Goal: Use online tool/utility: Utilize a website feature to perform a specific function

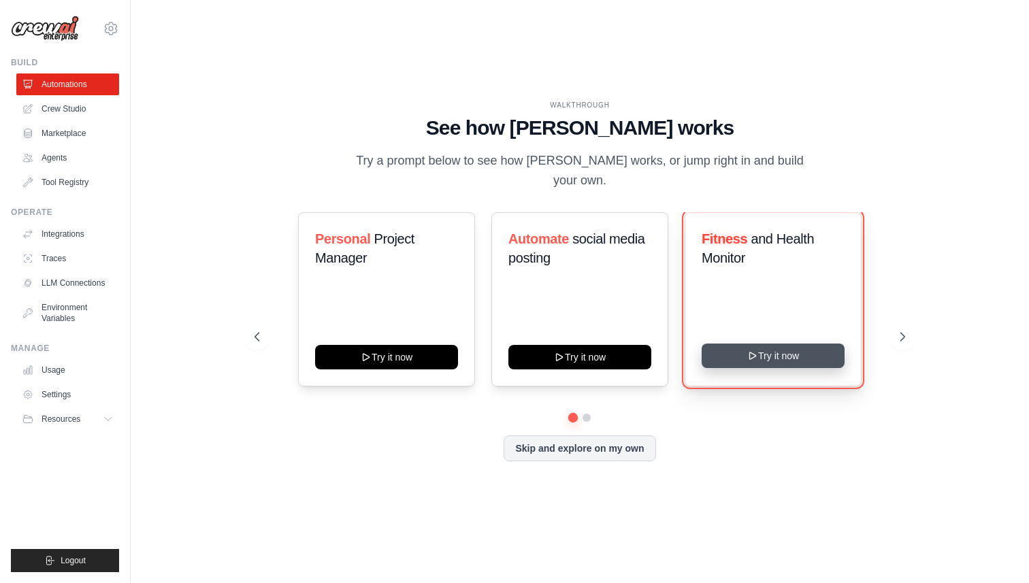
click at [775, 348] on button "Try it now" at bounding box center [772, 356] width 143 height 24
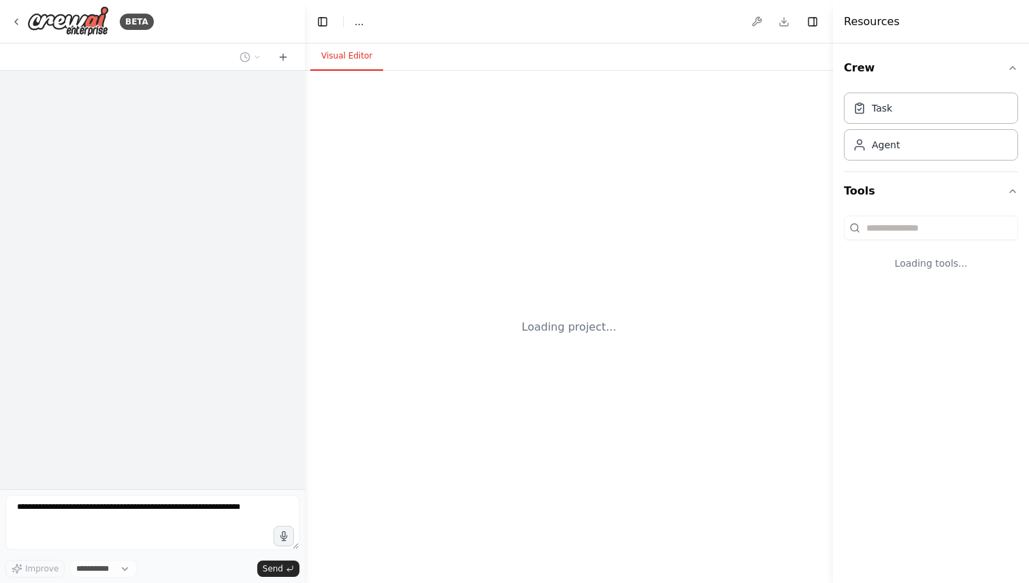
select select "****"
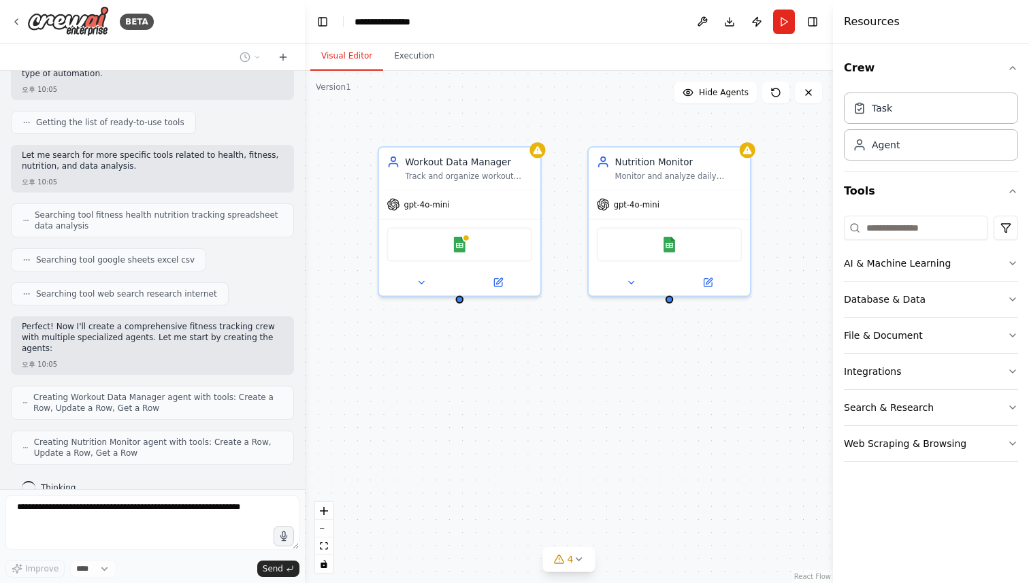
scroll to position [189, 0]
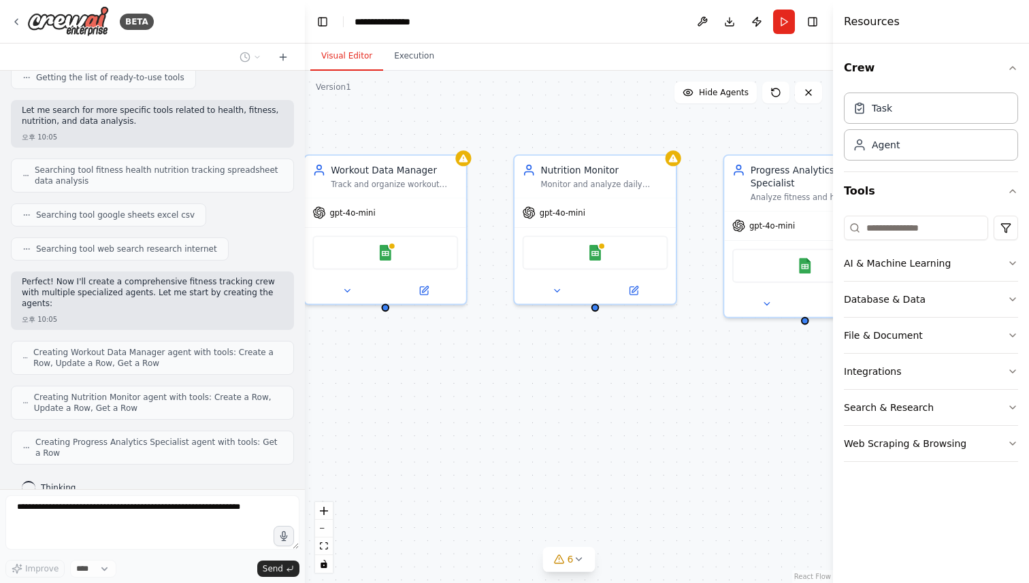
drag, startPoint x: 529, startPoint y: 378, endPoint x: 454, endPoint y: 386, distance: 74.6
click at [454, 386] on div "Workout Data Manager Track and organize workout data including exercises, sets,…" at bounding box center [569, 327] width 528 height 512
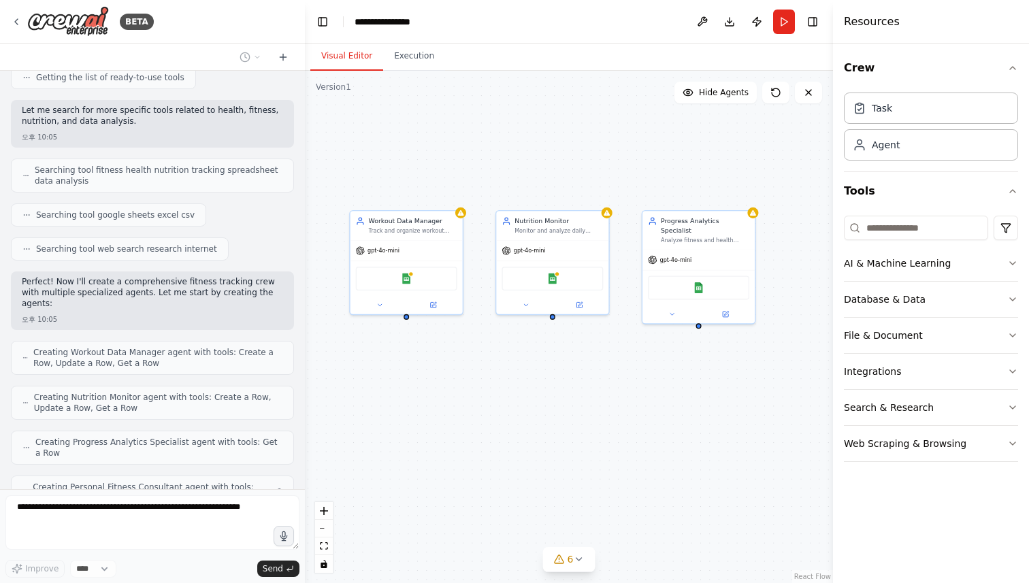
scroll to position [234, 0]
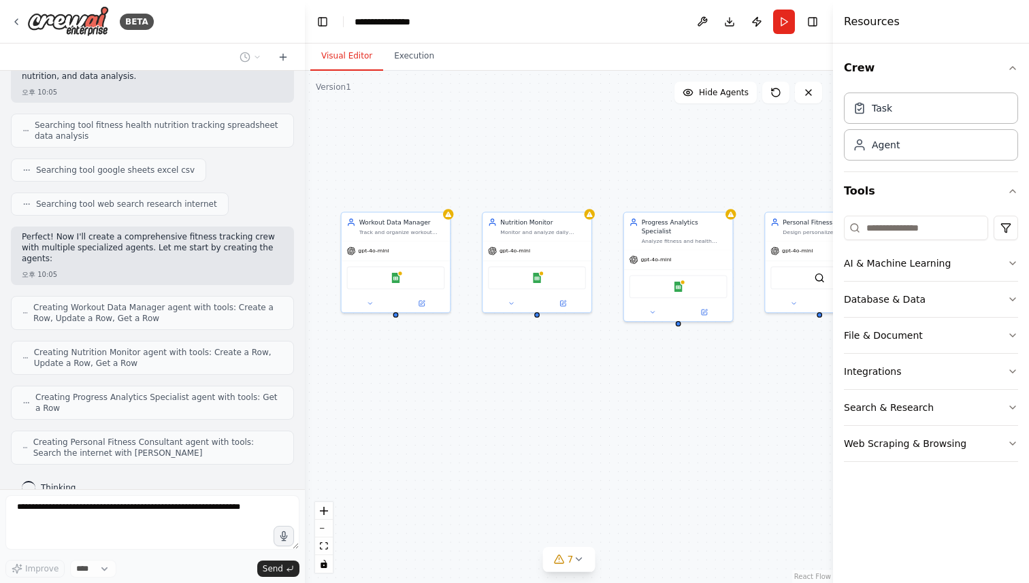
drag, startPoint x: 454, startPoint y: 338, endPoint x: 442, endPoint y: 335, distance: 12.5
click at [442, 335] on div "Workout Data Manager Track and organize workout data including exercises, sets,…" at bounding box center [569, 327] width 528 height 512
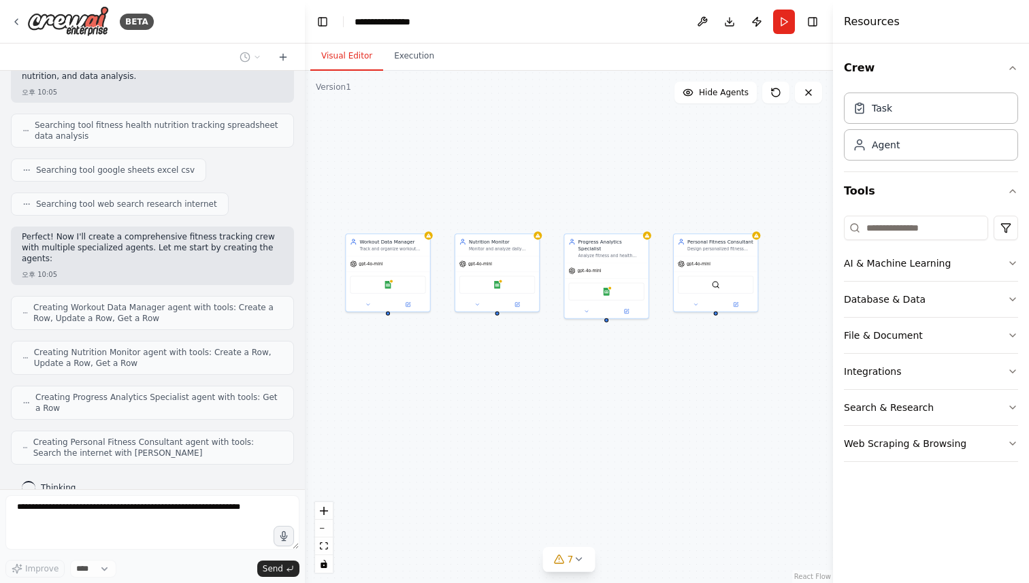
drag, startPoint x: 522, startPoint y: 378, endPoint x: 504, endPoint y: 371, distance: 19.4
click at [504, 371] on div "Workout Data Manager Track and organize workout data including exercises, sets,…" at bounding box center [569, 327] width 528 height 512
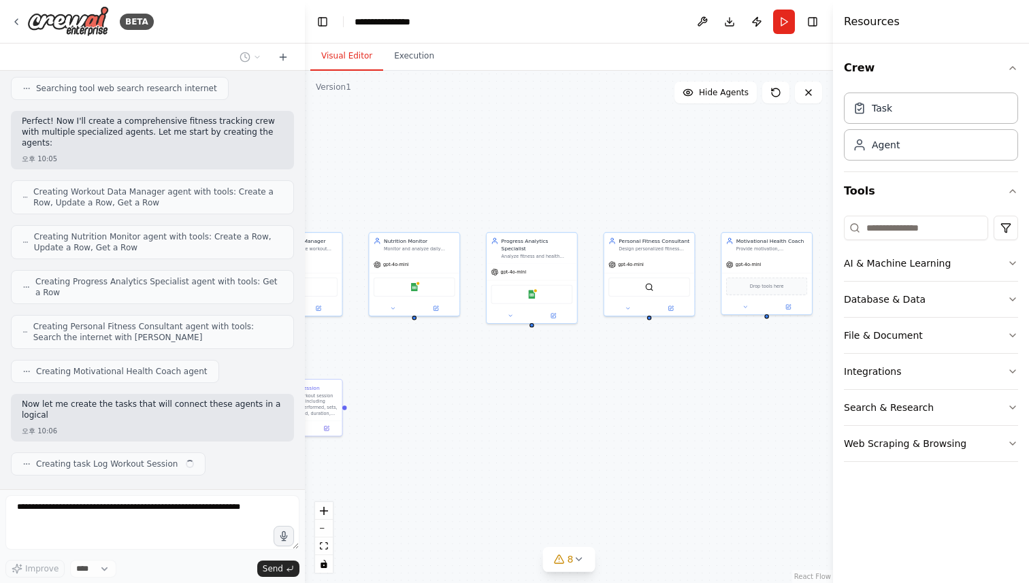
scroll to position [361, 0]
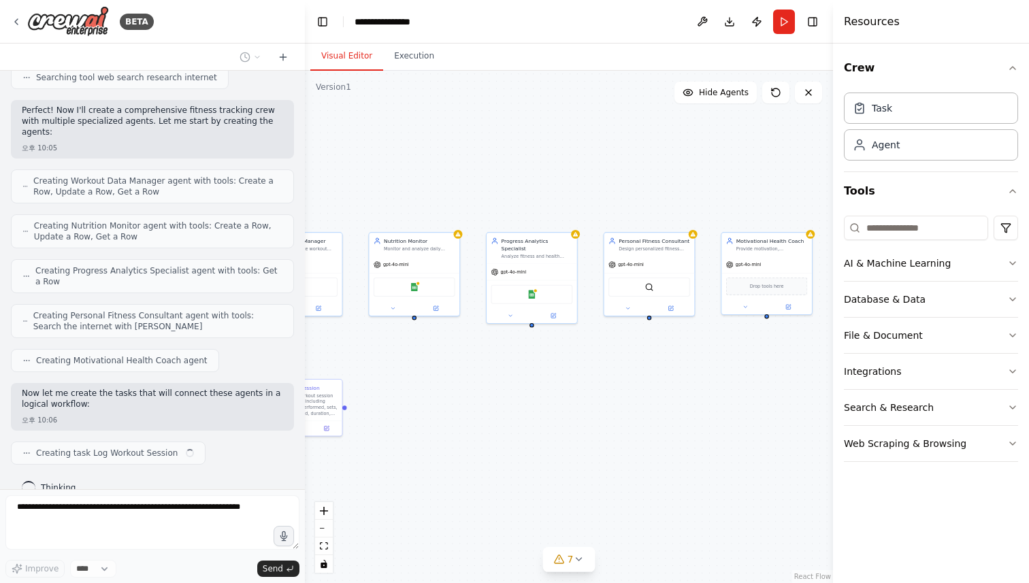
drag, startPoint x: 504, startPoint y: 371, endPoint x: 422, endPoint y: 380, distance: 82.8
click at [422, 380] on div ".deletable-edge-delete-btn { width: 20px; height: 20px; border: 0px solid #ffff…" at bounding box center [569, 327] width 528 height 512
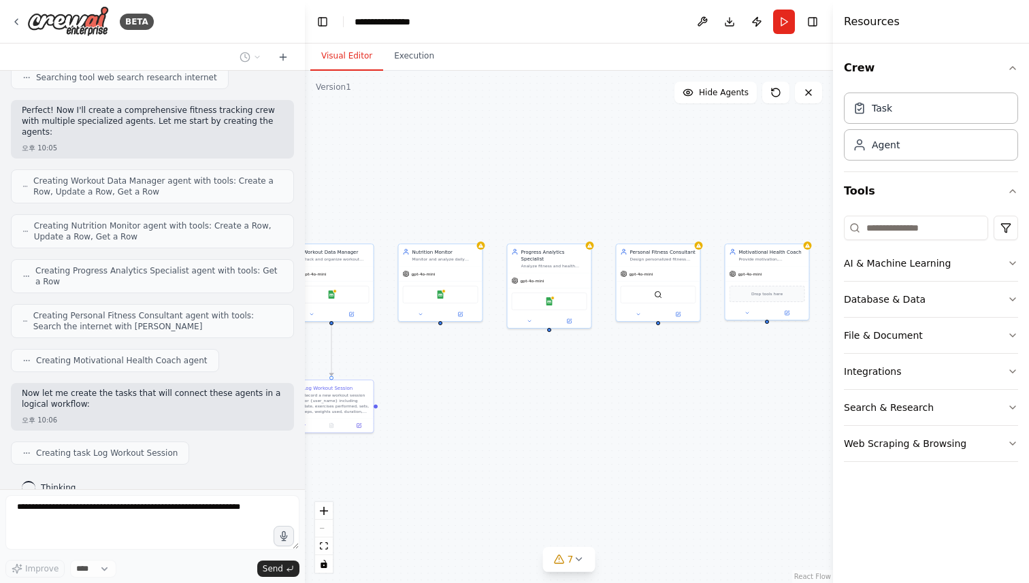
scroll to position [395, 0]
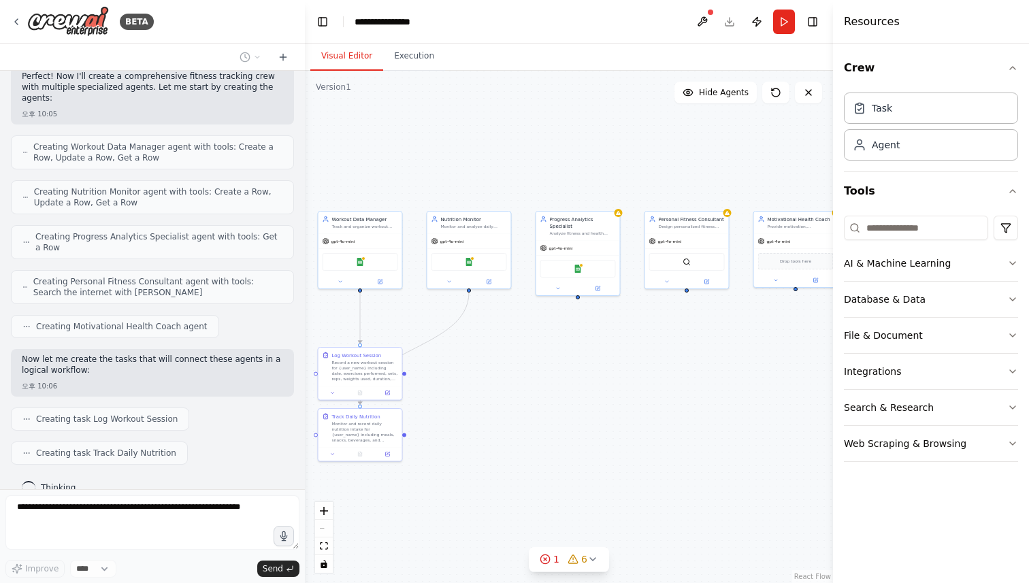
drag, startPoint x: 444, startPoint y: 380, endPoint x: 497, endPoint y: 348, distance: 61.4
click at [497, 348] on div ".deletable-edge-delete-btn { width: 20px; height: 20px; border: 0px solid #ffff…" at bounding box center [569, 327] width 528 height 512
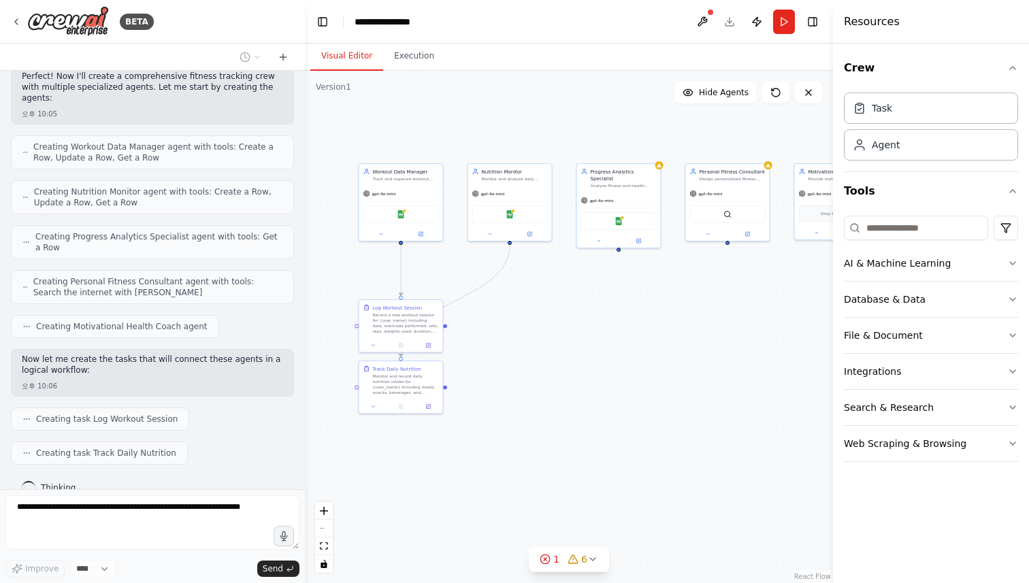
drag, startPoint x: 448, startPoint y: 374, endPoint x: 488, endPoint y: 327, distance: 62.7
click at [488, 327] on div ".deletable-edge-delete-btn { width: 20px; height: 20px; border: 0px solid #ffff…" at bounding box center [569, 327] width 528 height 512
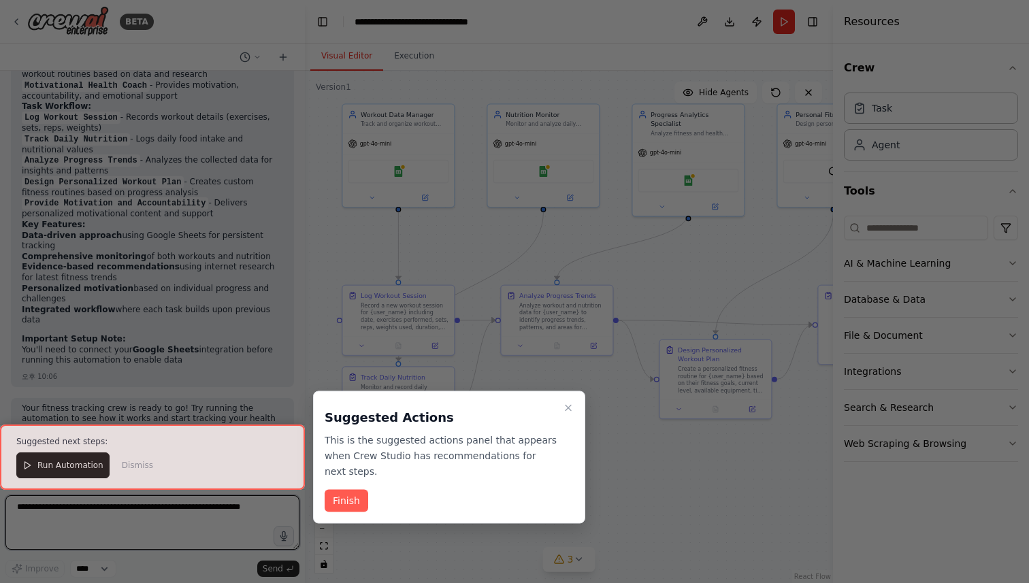
scroll to position [1285, 0]
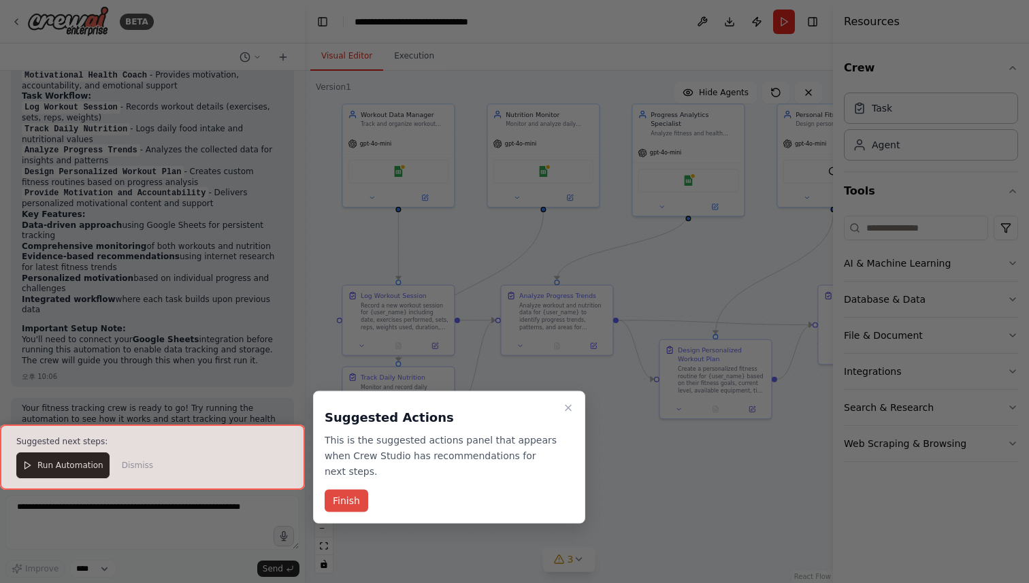
click at [352, 503] on button "Finish" at bounding box center [347, 501] width 44 height 22
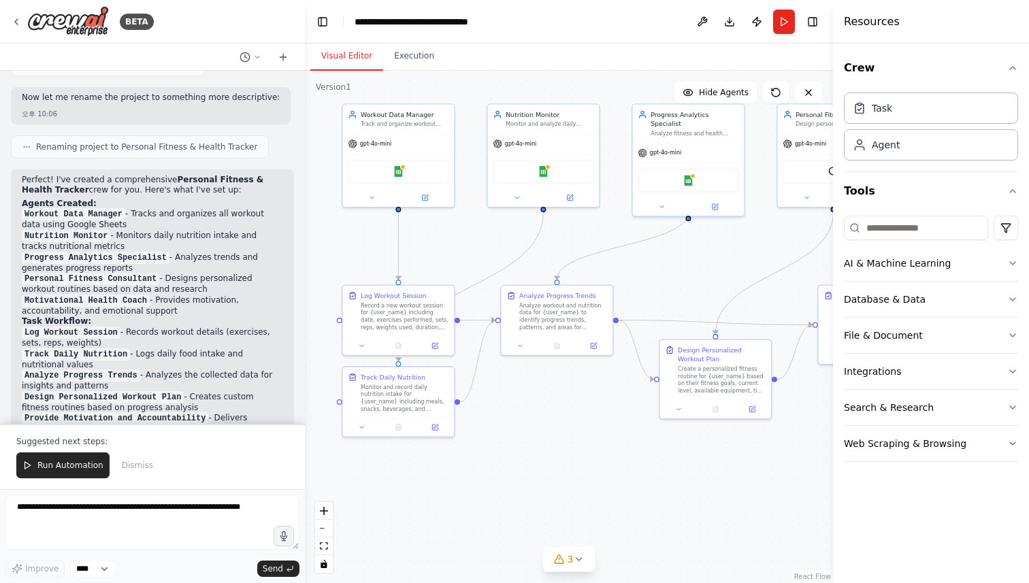
scroll to position [1059, 0]
click at [929, 133] on div "Agent" at bounding box center [931, 144] width 174 height 31
click at [910, 143] on div "Agent" at bounding box center [931, 144] width 174 height 31
drag, startPoint x: 763, startPoint y: 261, endPoint x: 699, endPoint y: 249, distance: 64.4
click at [699, 249] on div "Role of the agent Goal of the agent" at bounding box center [715, 262] width 112 height 29
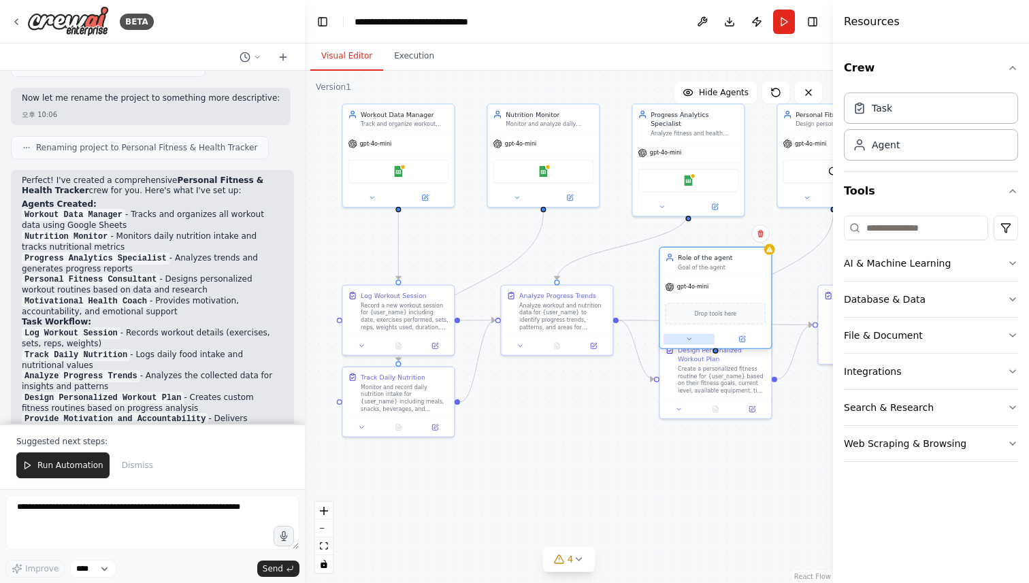
click at [703, 339] on button at bounding box center [688, 338] width 51 height 11
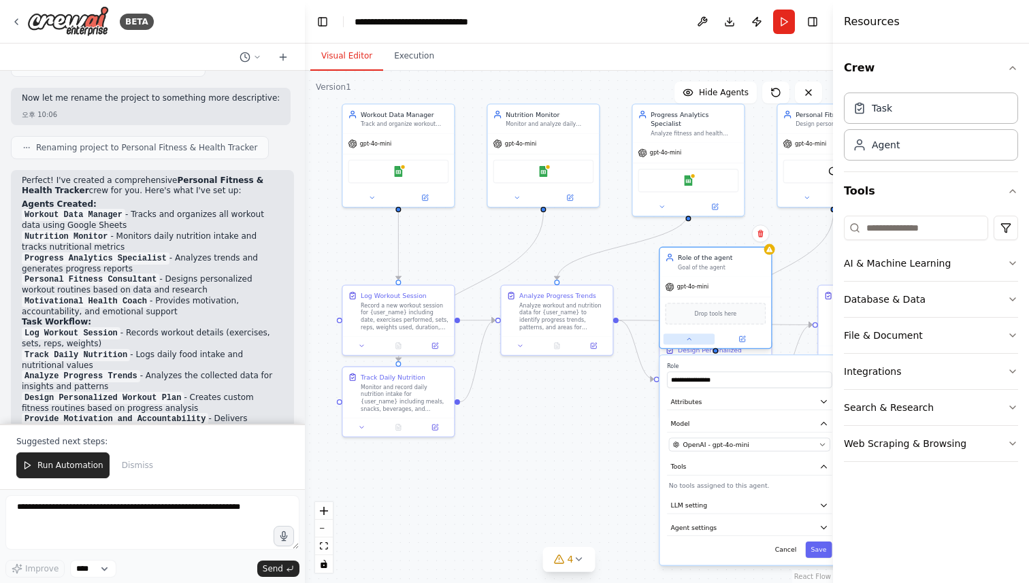
click at [703, 339] on button at bounding box center [688, 338] width 51 height 11
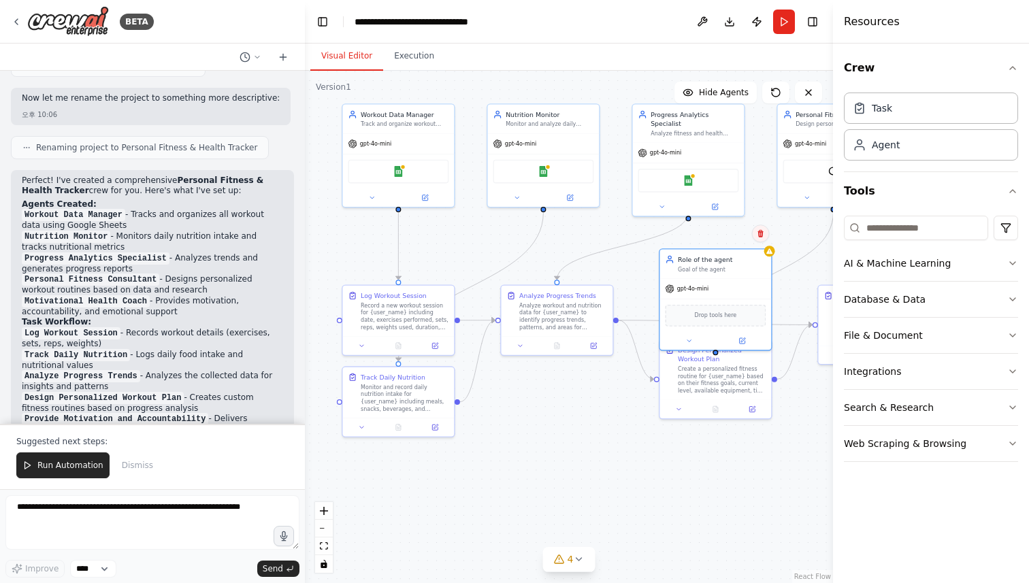
click at [763, 233] on icon at bounding box center [761, 233] width 8 height 8
click at [727, 244] on div ".deletable-edge-delete-btn { width: 20px; height: 20px; border: 0px solid #ffff…" at bounding box center [569, 327] width 528 height 512
click at [770, 251] on icon at bounding box center [769, 249] width 6 height 5
click at [758, 234] on icon at bounding box center [759, 233] width 5 height 7
click at [727, 235] on button "Confirm" at bounding box center [721, 233] width 48 height 16
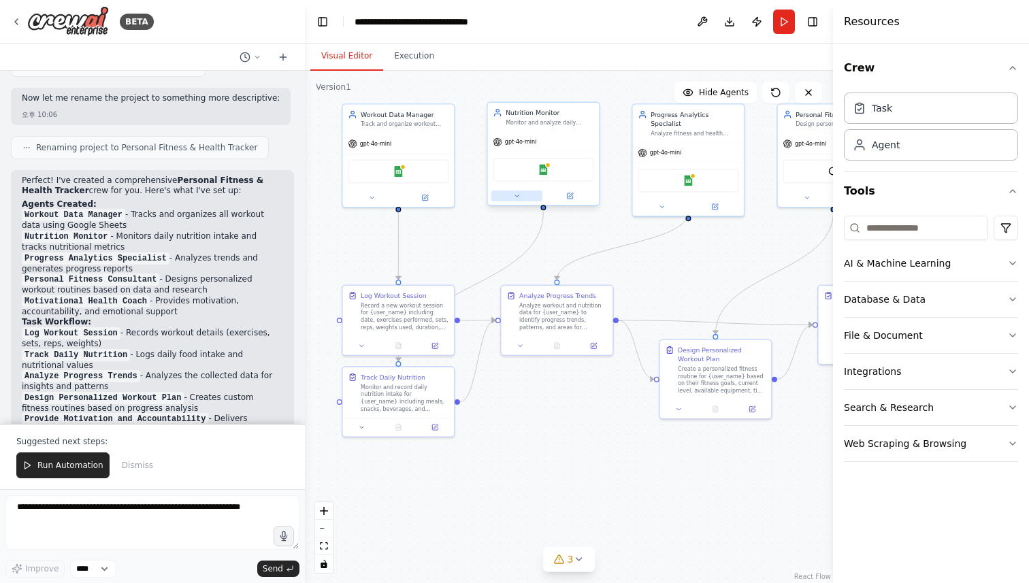
click at [527, 199] on button at bounding box center [516, 195] width 51 height 11
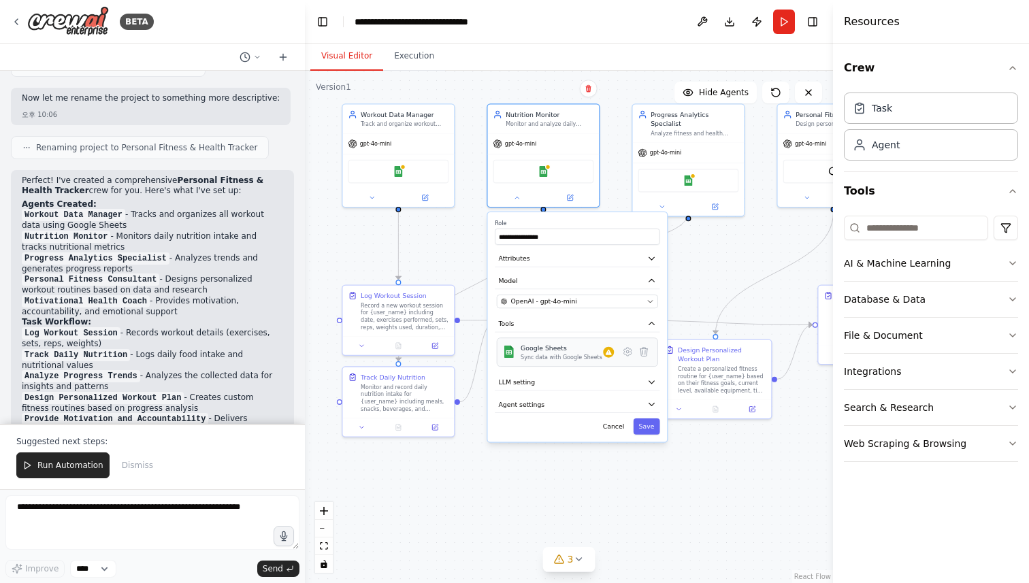
click at [552, 353] on div "Google Sheets Sync data with Google Sheets" at bounding box center [561, 352] width 82 height 17
click at [528, 358] on div "Sync data with Google Sheets" at bounding box center [561, 357] width 82 height 7
click at [523, 202] on div at bounding box center [544, 196] width 112 height 18
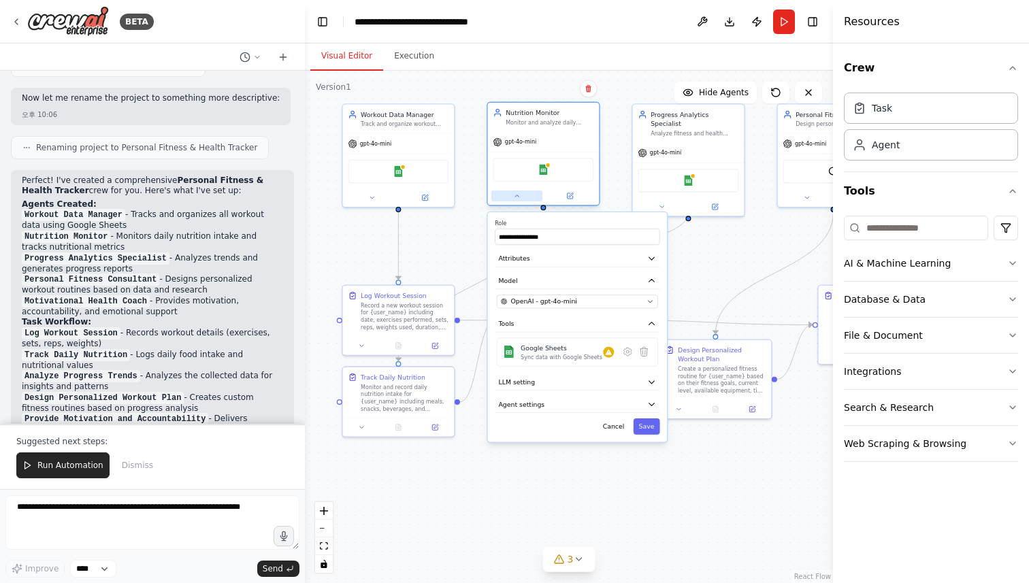
click at [518, 196] on icon at bounding box center [516, 196] width 3 height 2
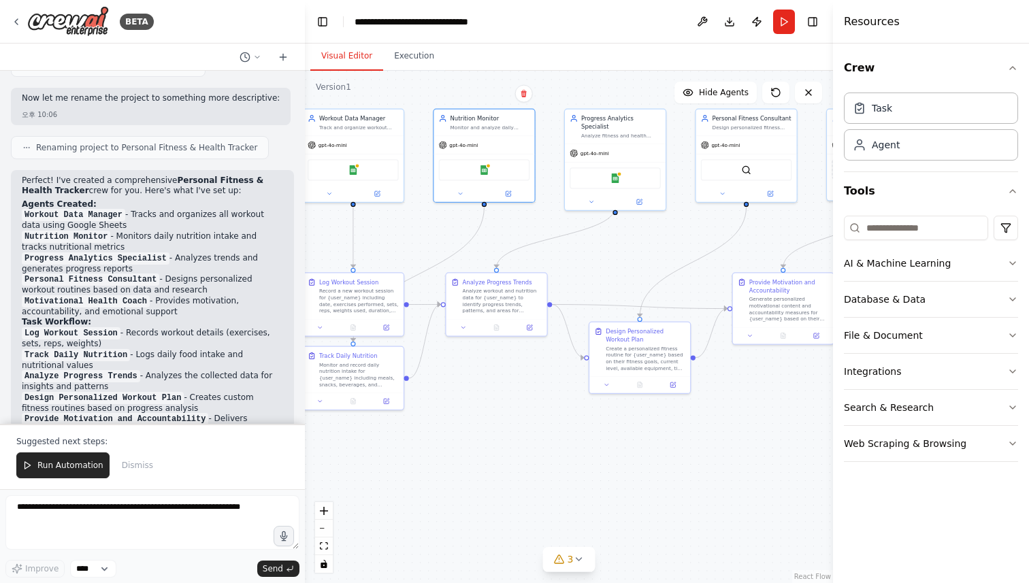
drag, startPoint x: 682, startPoint y: 251, endPoint x: 617, endPoint y: 244, distance: 65.1
click at [617, 244] on div ".deletable-edge-delete-btn { width: 20px; height: 20px; border: 0px solid #ffff…" at bounding box center [569, 327] width 528 height 512
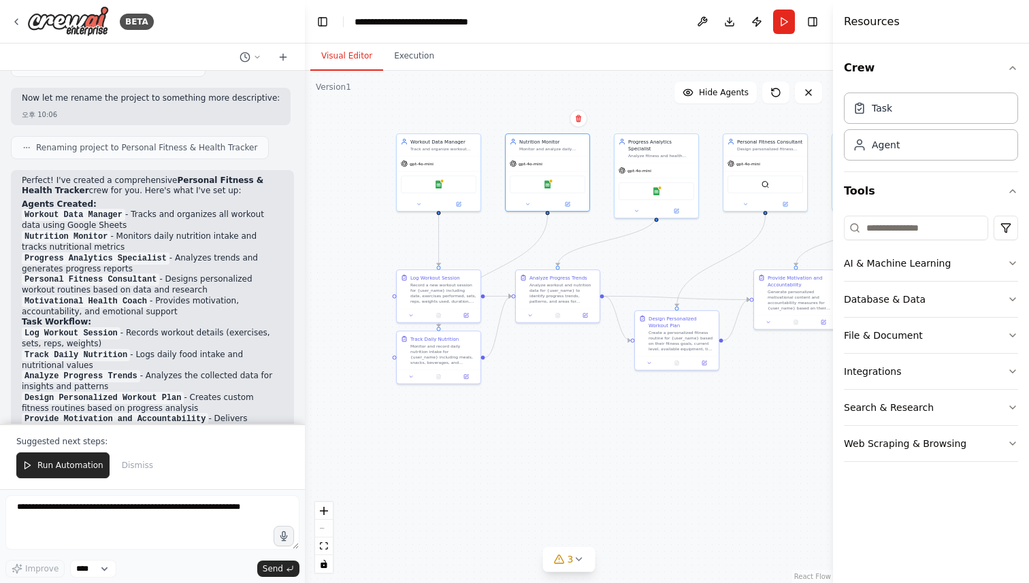
drag, startPoint x: 617, startPoint y: 244, endPoint x: 658, endPoint y: 246, distance: 40.9
click at [658, 246] on div ".deletable-edge-delete-btn { width: 20px; height: 20px; border: 0px solid #ffff…" at bounding box center [569, 327] width 528 height 512
click at [78, 462] on span "Run Automation" at bounding box center [70, 465] width 66 height 11
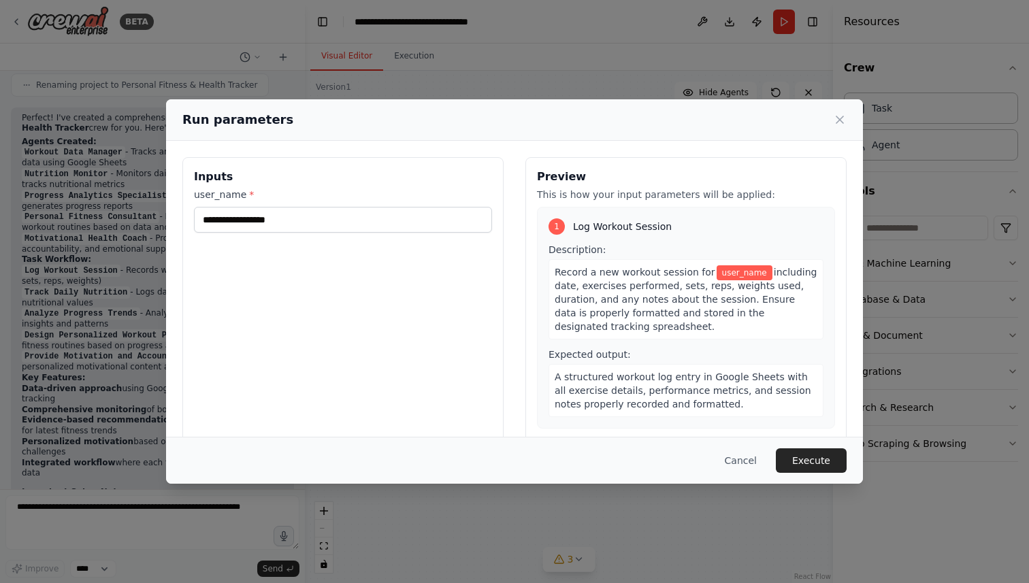
scroll to position [1220, 0]
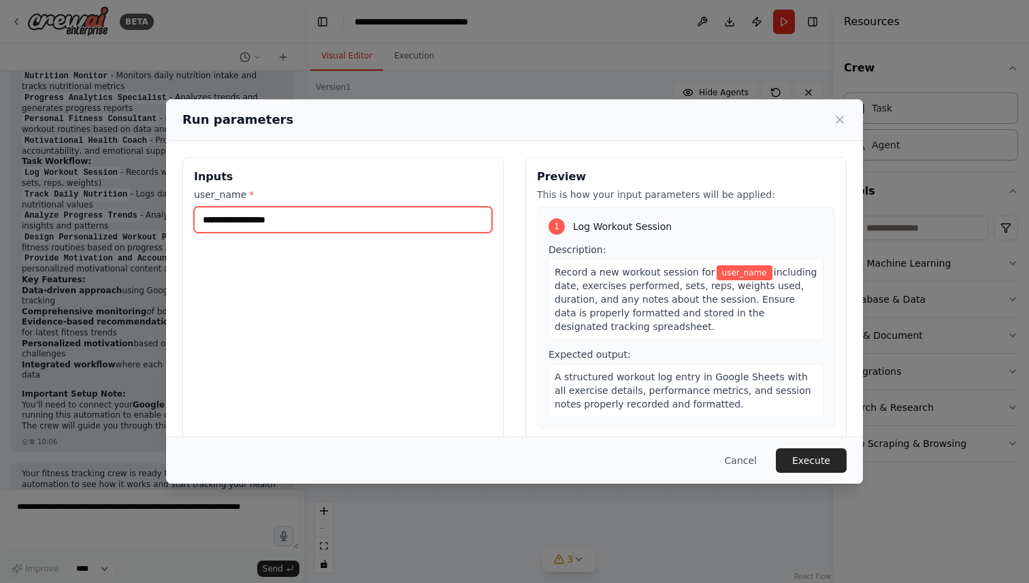
click at [291, 225] on input "user_name *" at bounding box center [343, 220] width 298 height 26
type input "****"
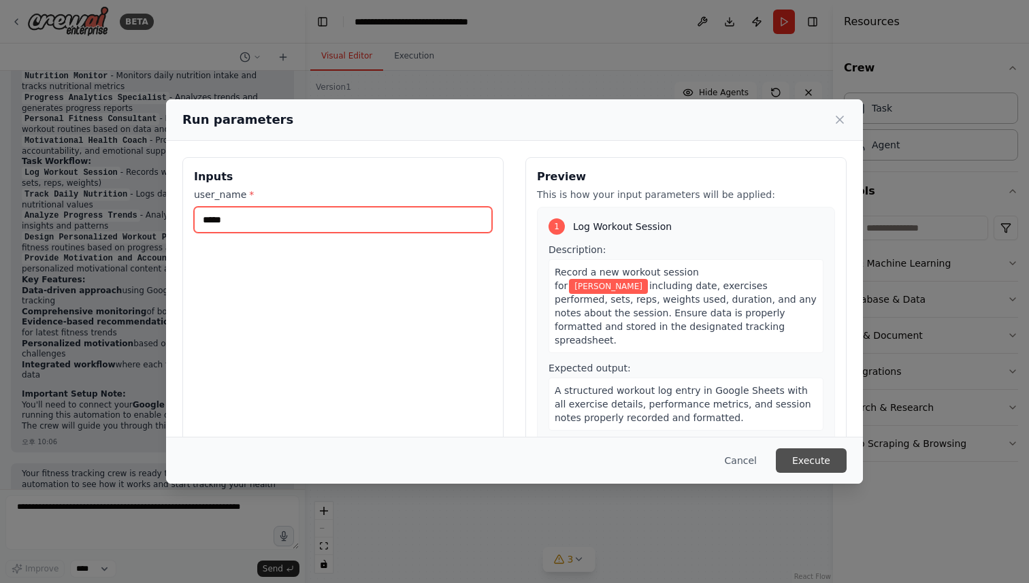
type input "*****"
click at [797, 463] on button "Execute" at bounding box center [811, 460] width 71 height 24
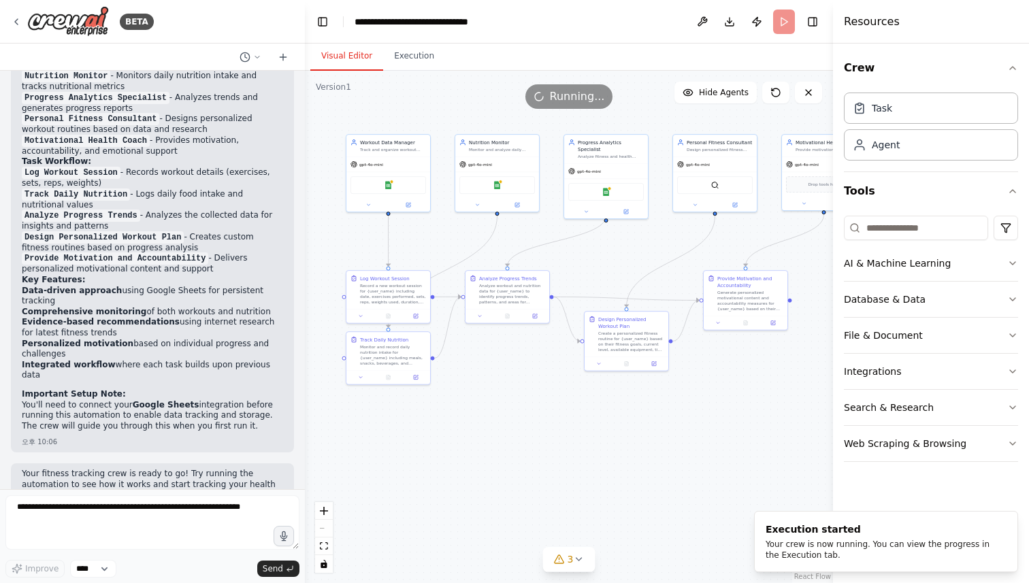
drag, startPoint x: 399, startPoint y: 444, endPoint x: 348, endPoint y: 444, distance: 50.3
click at [348, 444] on div ".deletable-edge-delete-btn { width: 20px; height: 20px; border: 0px solid #ffff…" at bounding box center [569, 327] width 528 height 512
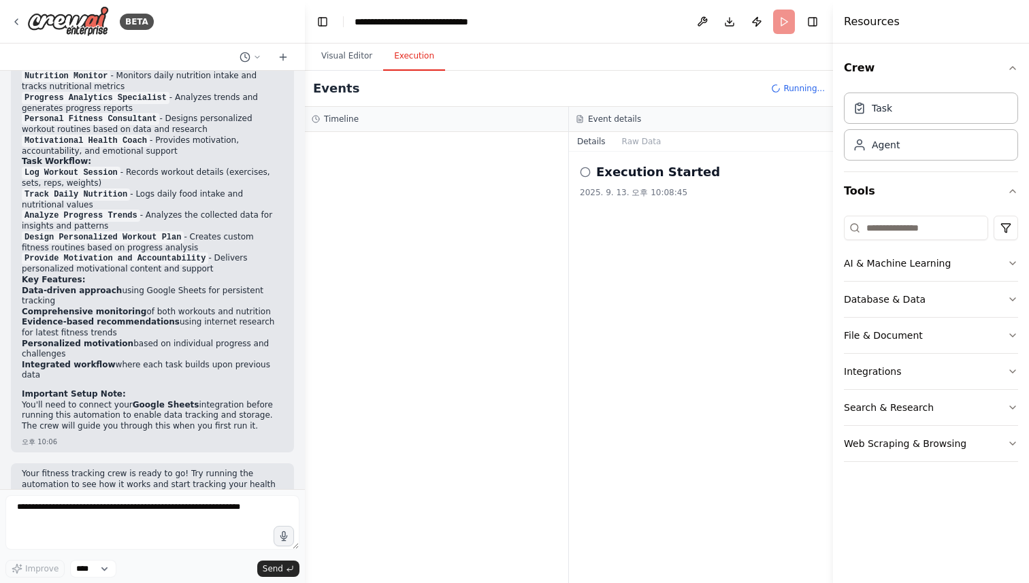
click at [420, 53] on button "Execution" at bounding box center [414, 56] width 62 height 29
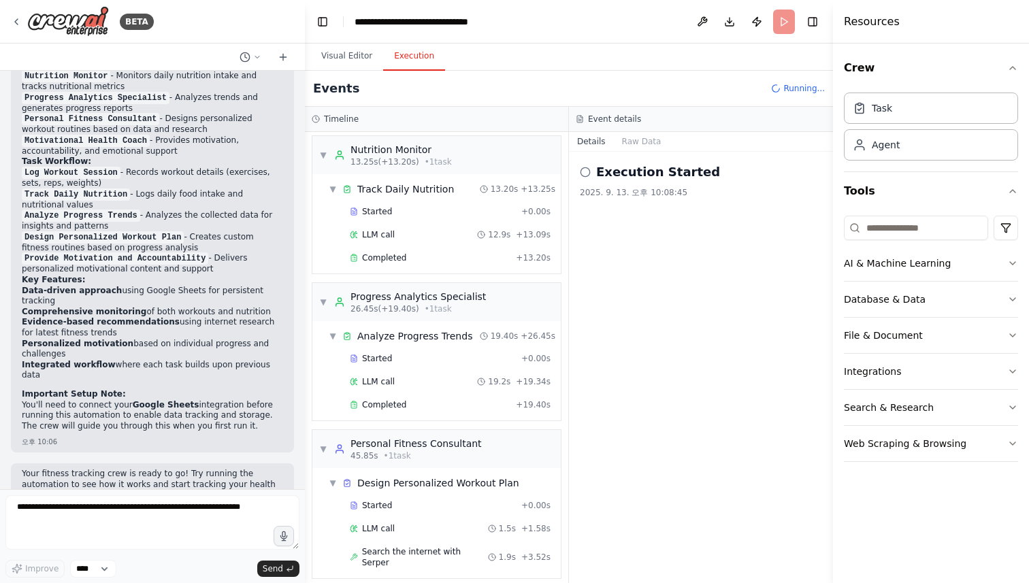
scroll to position [173, 0]
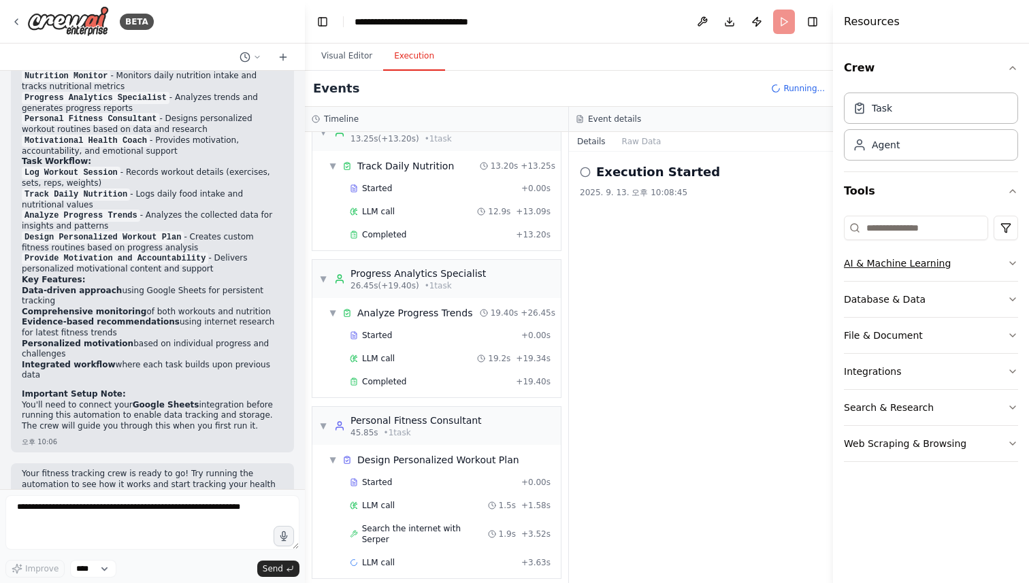
click at [1010, 265] on icon "button" at bounding box center [1012, 263] width 11 height 11
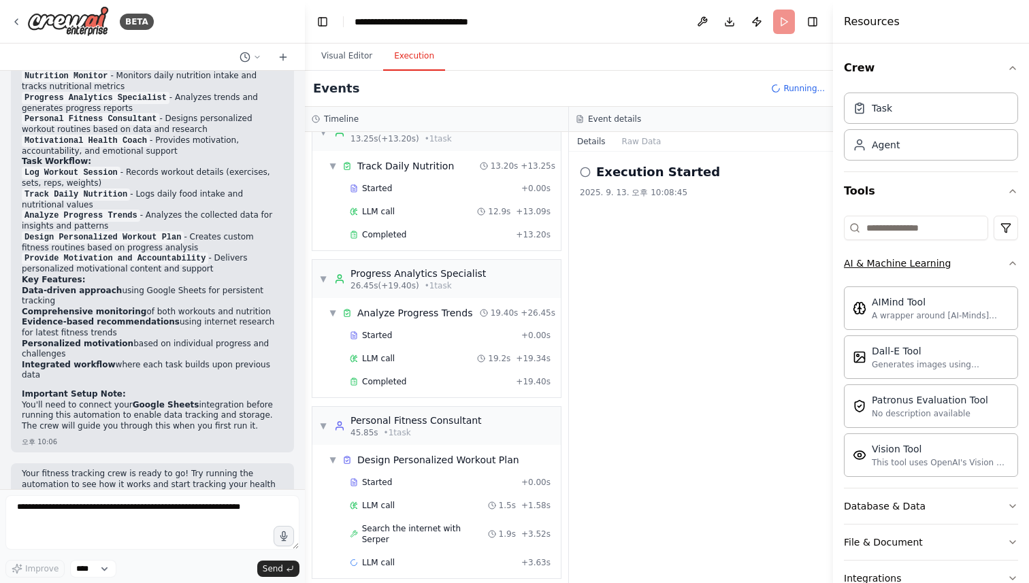
scroll to position [334, 0]
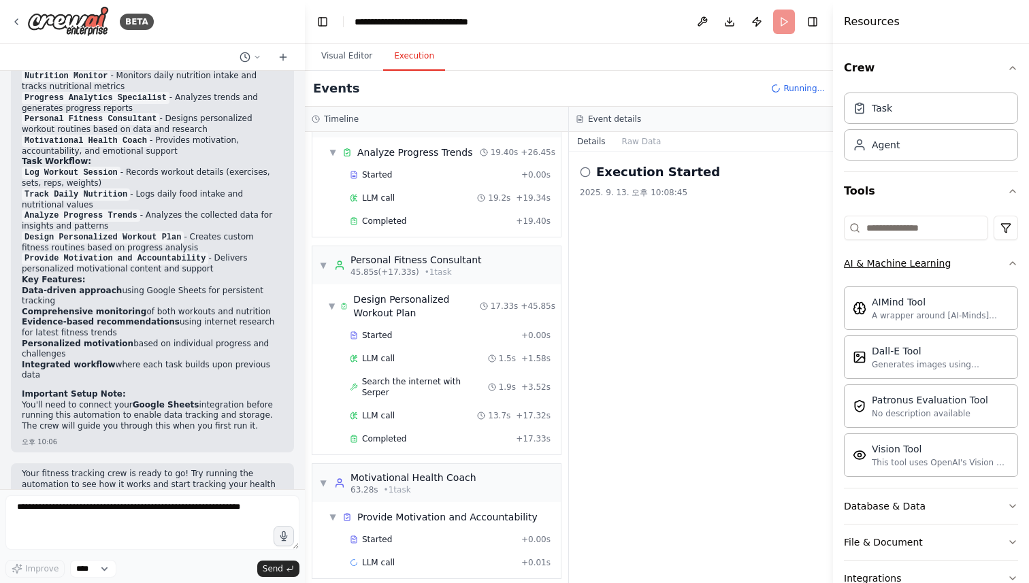
click at [1011, 266] on icon "button" at bounding box center [1012, 263] width 11 height 11
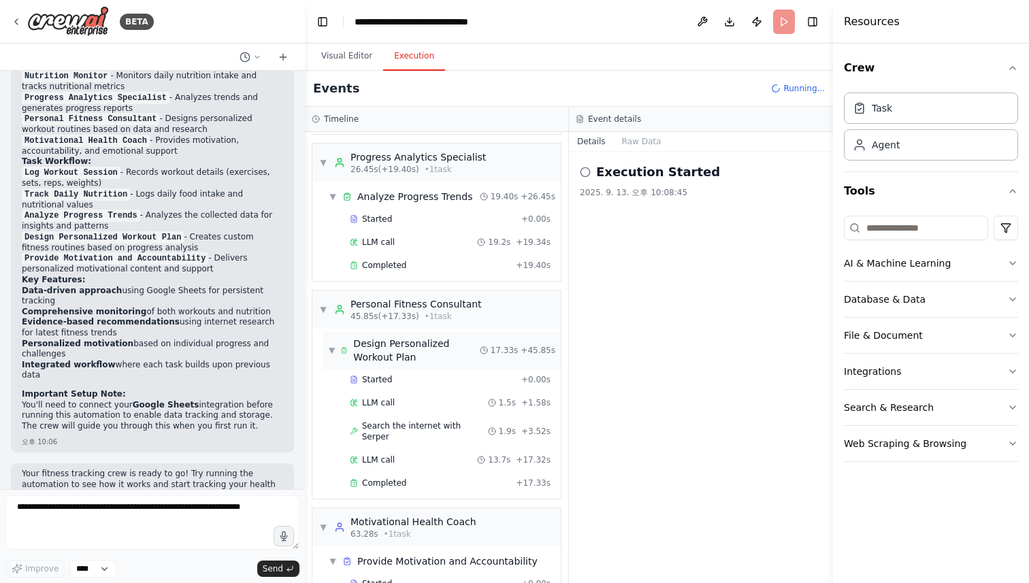
click at [334, 354] on span "▼" at bounding box center [332, 350] width 6 height 11
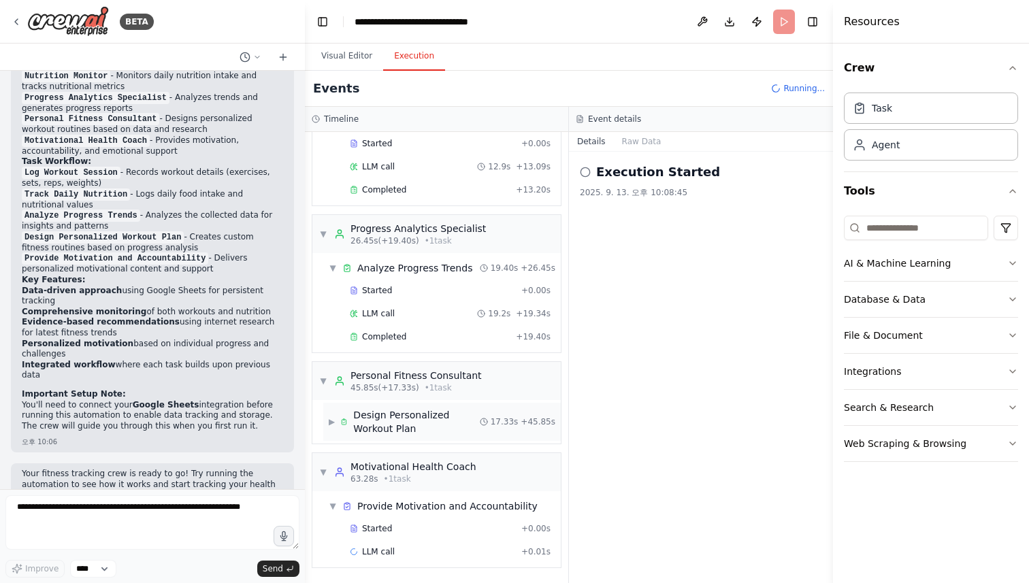
click at [331, 425] on span "▶" at bounding box center [332, 421] width 6 height 11
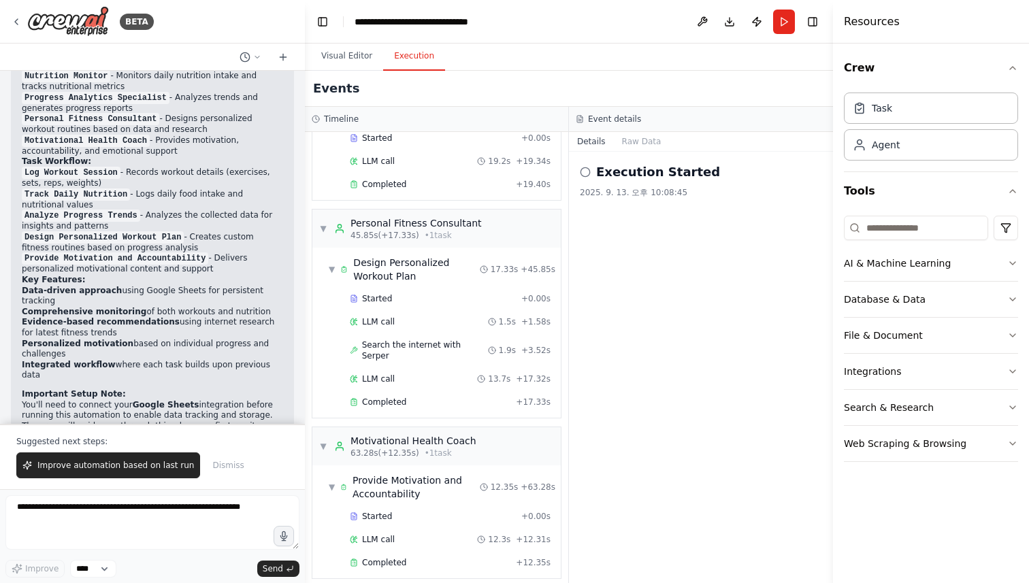
scroll to position [1285, 0]
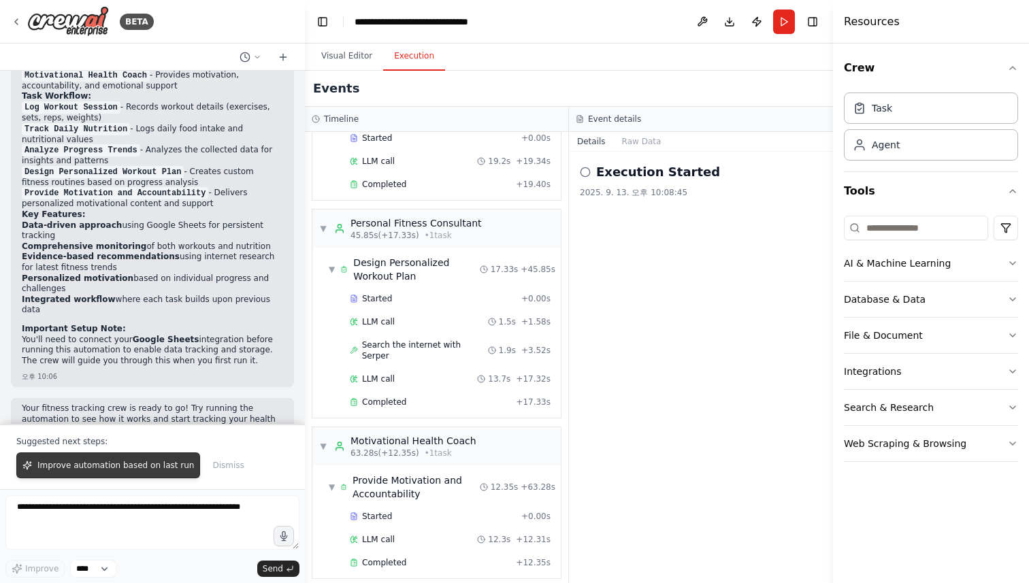
click at [97, 475] on button "Improve automation based on last run" at bounding box center [108, 465] width 184 height 26
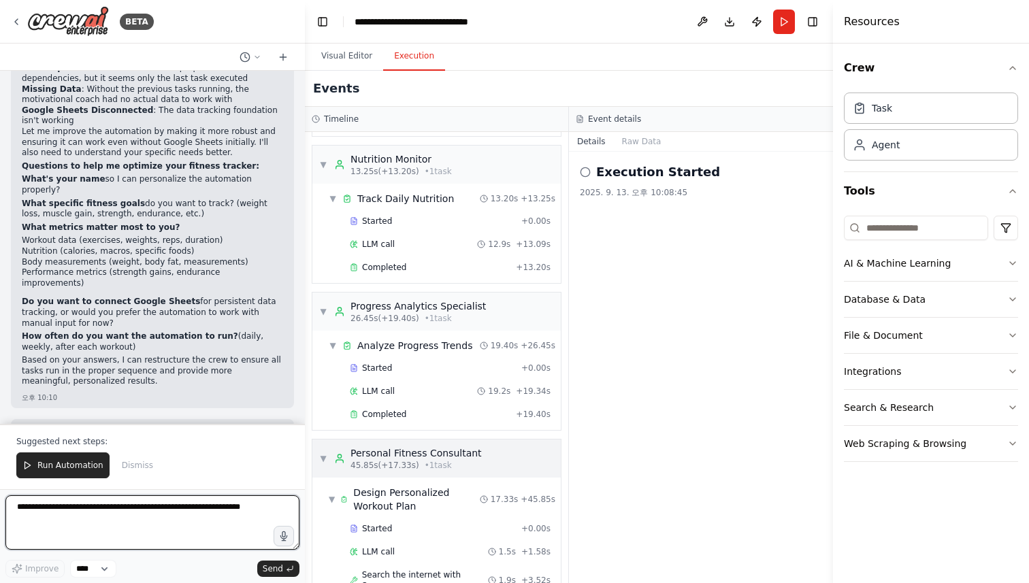
scroll to position [371, 0]
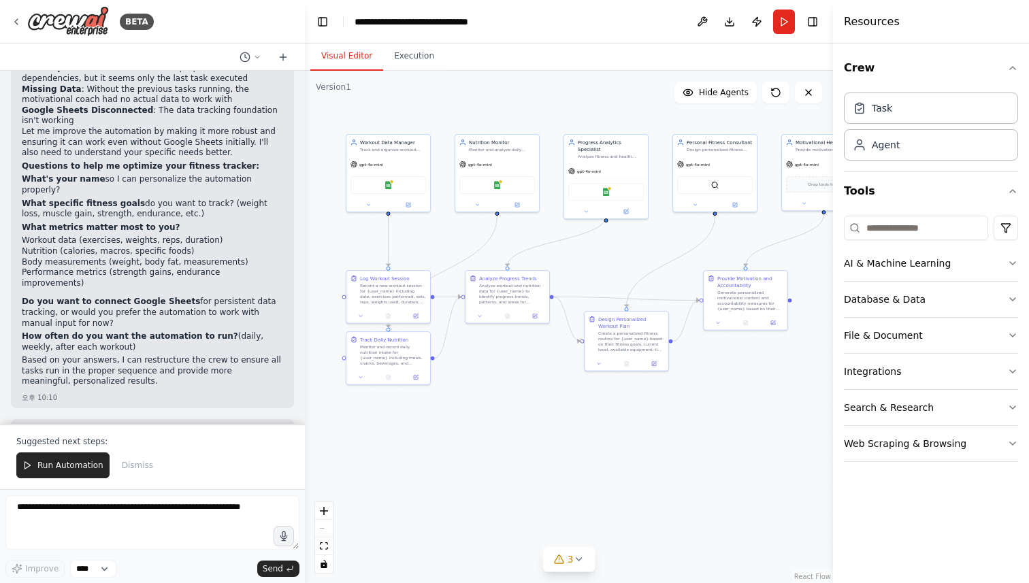
click at [370, 59] on button "Visual Editor" at bounding box center [346, 56] width 73 height 29
drag, startPoint x: 156, startPoint y: 357, endPoint x: 159, endPoint y: 367, distance: 10.8
click at [159, 425] on p "Would you like me to make some immediate improvements to fix the workflow issue…" at bounding box center [152, 446] width 261 height 42
click at [72, 459] on button "Run Automation" at bounding box center [62, 465] width 93 height 26
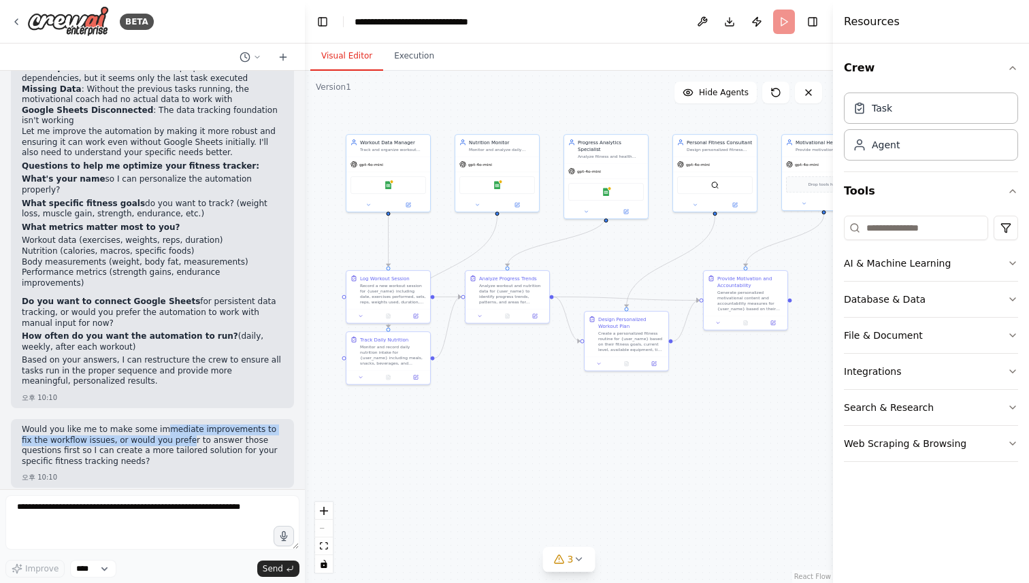
scroll to position [1838, 0]
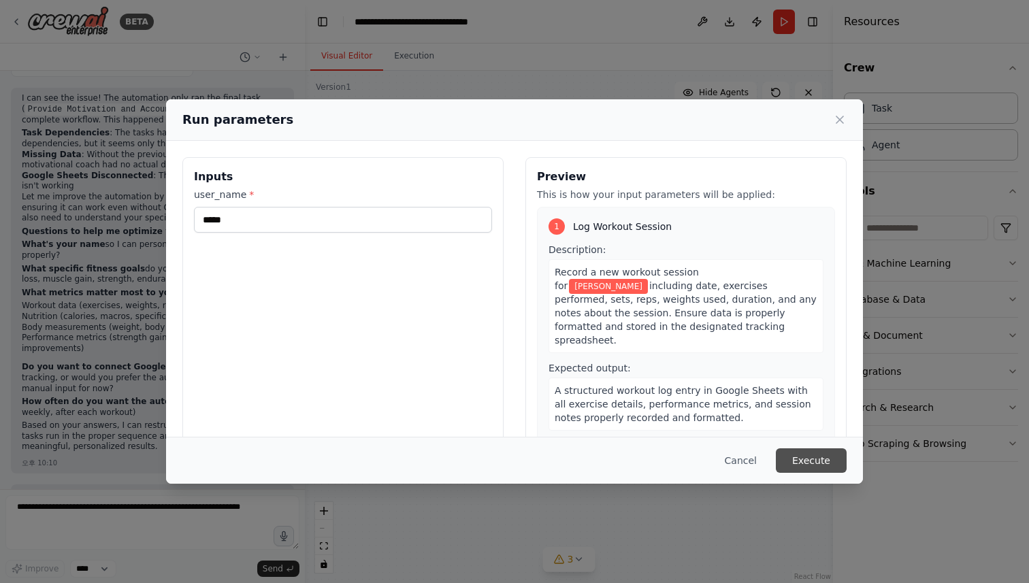
click at [799, 467] on button "Execute" at bounding box center [811, 460] width 71 height 24
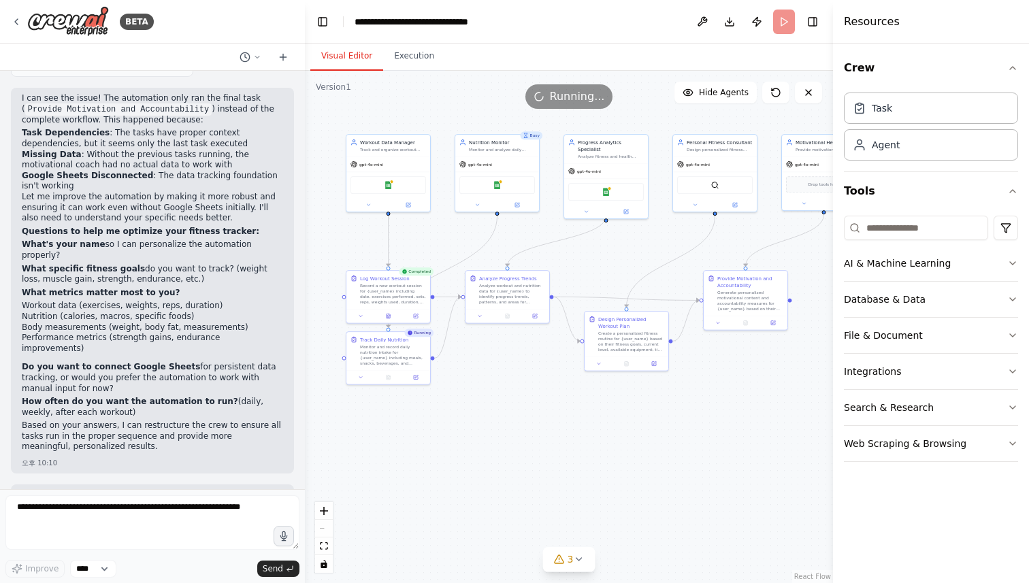
click at [149, 490] on p "Would you like me to make some immediate improvements to fix the workflow issue…" at bounding box center [152, 511] width 261 height 42
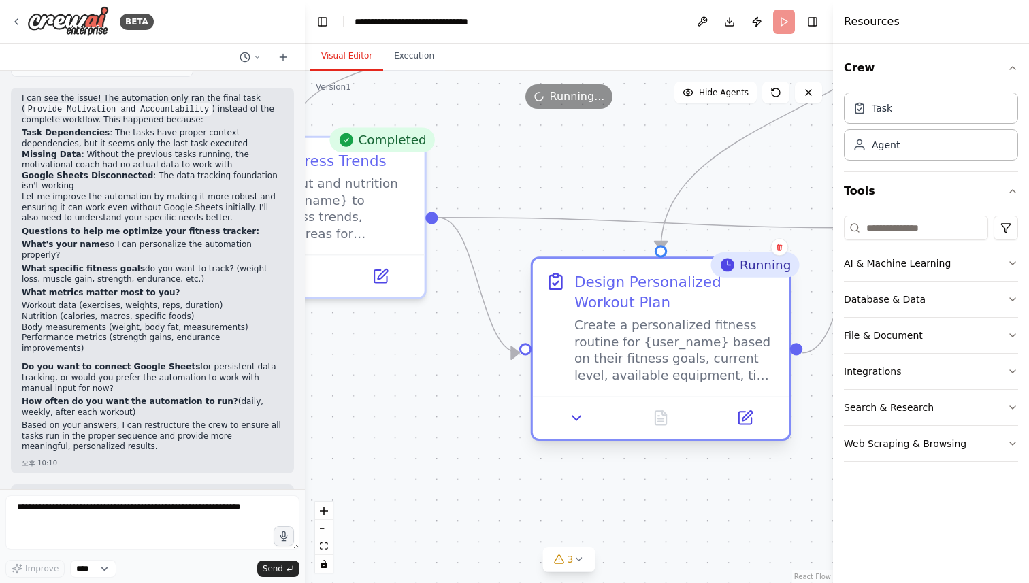
click at [610, 335] on div "Create a personalized fitness routine for {user_name} based on their fitness go…" at bounding box center [675, 350] width 202 height 67
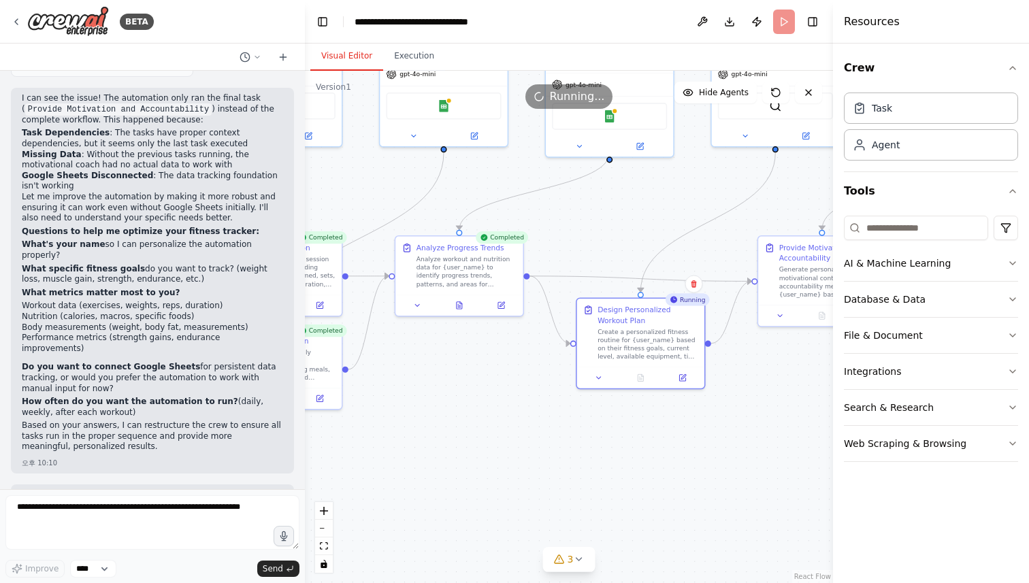
click at [515, 419] on div ".deletable-edge-delete-btn { width: 20px; height: 20px; border: 0px solid #ffff…" at bounding box center [569, 327] width 528 height 512
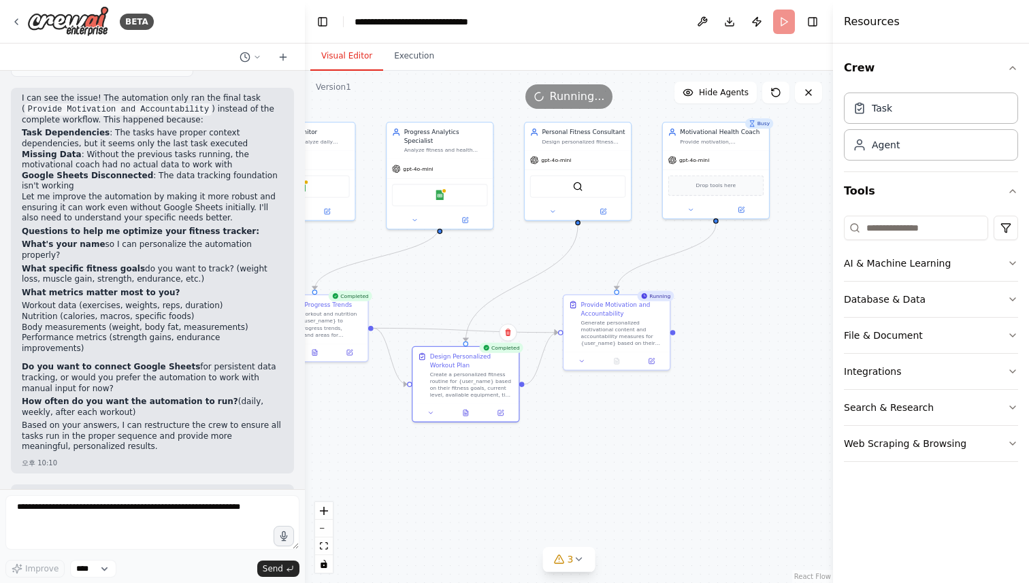
drag, startPoint x: 510, startPoint y: 441, endPoint x: 357, endPoint y: 465, distance: 155.0
click at [357, 465] on div ".deletable-edge-delete-btn { width: 20px; height: 20px; border: 0px solid #ffff…" at bounding box center [569, 327] width 528 height 512
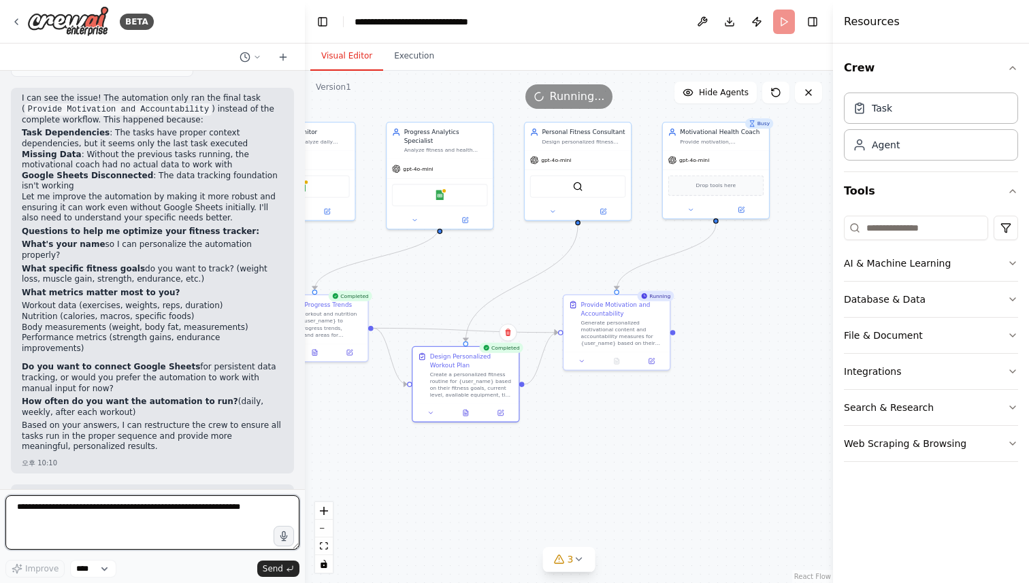
click at [46, 507] on textarea at bounding box center [152, 522] width 294 height 54
type textarea "*"
type textarea "****"
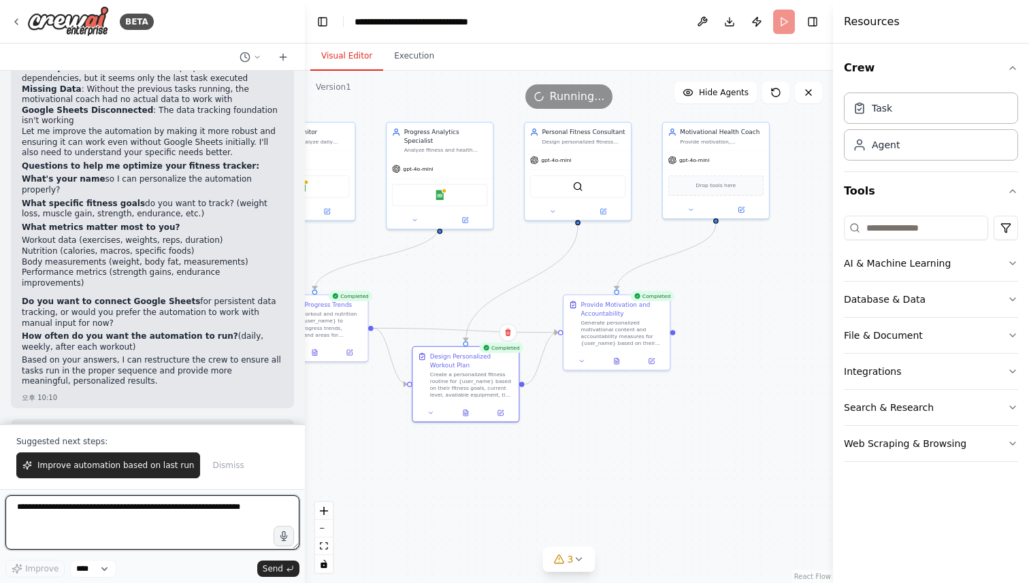
type textarea "*"
type textarea "**********"
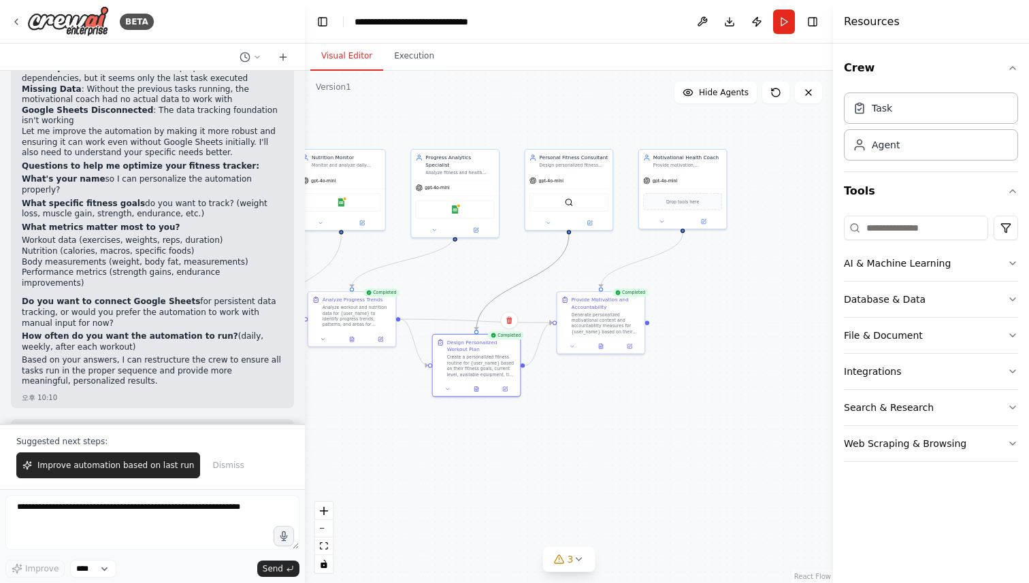
drag, startPoint x: 527, startPoint y: 277, endPoint x: 559, endPoint y: 288, distance: 33.8
click at [559, 288] on div ".deletable-edge-delete-btn { width: 20px; height: 20px; border: 0px solid #ffff…" at bounding box center [569, 327] width 528 height 512
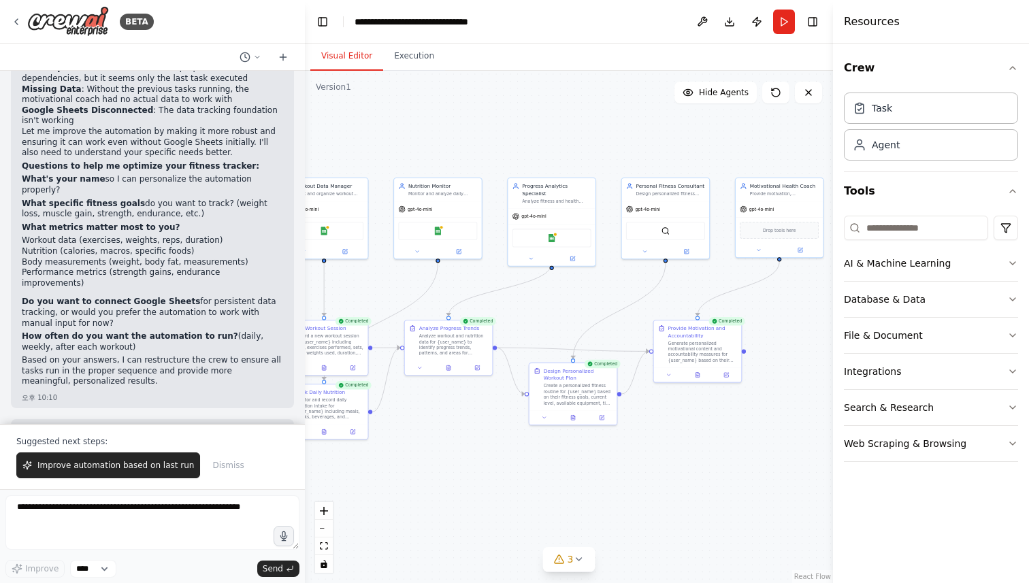
drag, startPoint x: 683, startPoint y: 333, endPoint x: 810, endPoint y: 361, distance: 130.2
click at [810, 361] on div ".deletable-edge-delete-btn { width: 20px; height: 20px; border: 0px solid #ffff…" at bounding box center [569, 327] width 528 height 512
